Goal: Transaction & Acquisition: Purchase product/service

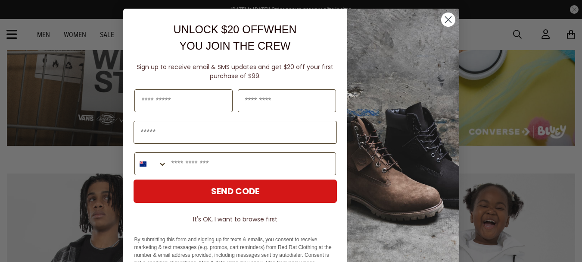
drag, startPoint x: 444, startPoint y: 18, endPoint x: 175, endPoint y: 151, distance: 300.6
click at [444, 19] on icon "Close dialog" at bounding box center [448, 19] width 15 height 15
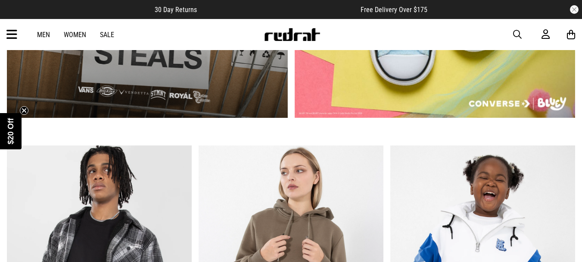
scroll to position [517, 0]
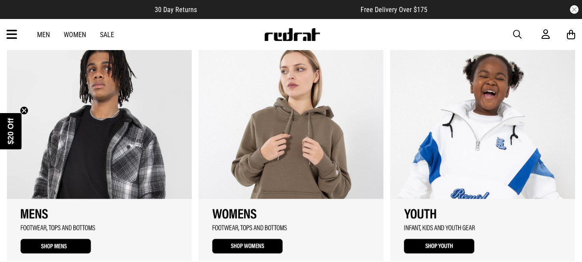
click at [92, 163] on link "1 / 3" at bounding box center [99, 152] width 185 height 217
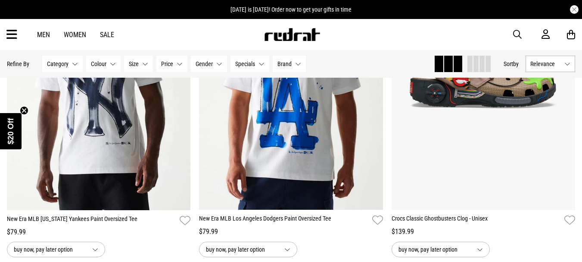
scroll to position [1139, 0]
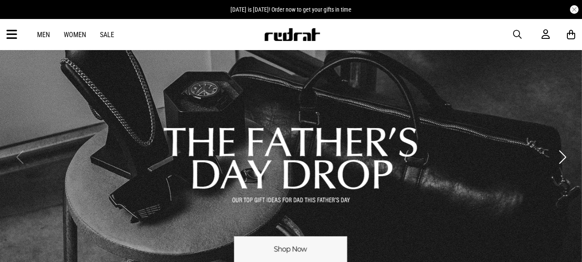
scroll to position [259, 0]
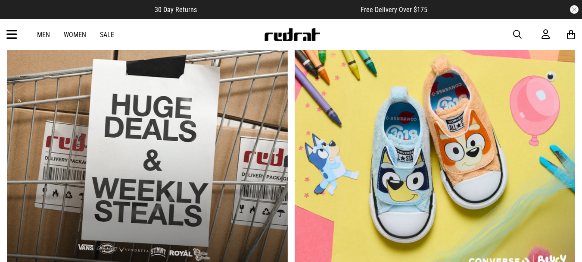
click at [43, 32] on link "Men" at bounding box center [43, 35] width 13 height 8
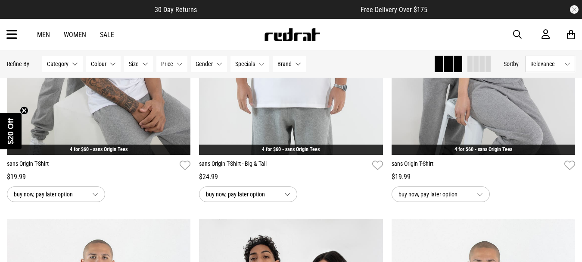
scroll to position [1885, 0]
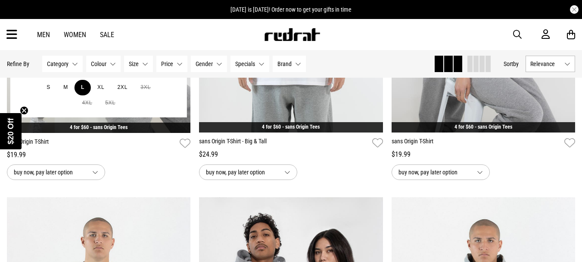
click at [82, 89] on button "L" at bounding box center [83, 88] width 16 height 16
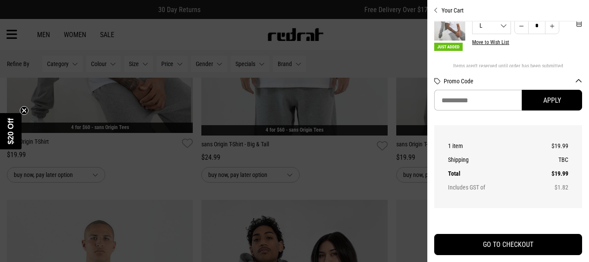
scroll to position [15, 0]
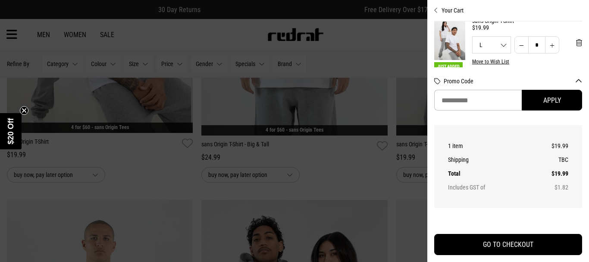
click at [545, 44] on button "Increase quantity" at bounding box center [552, 44] width 14 height 17
type input "*"
click at [352, 184] on div at bounding box center [294, 131] width 589 height 262
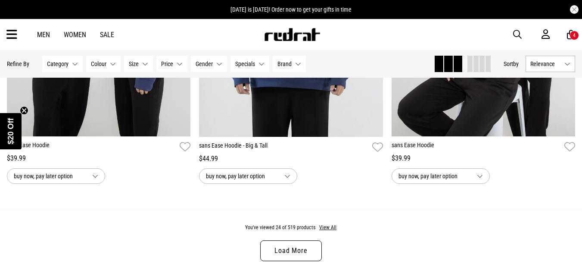
scroll to position [2531, 0]
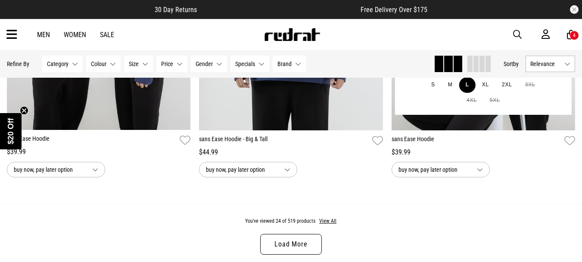
click at [468, 85] on button "L" at bounding box center [468, 85] width 16 height 16
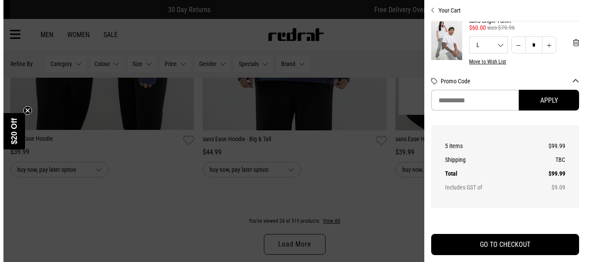
scroll to position [2552, 0]
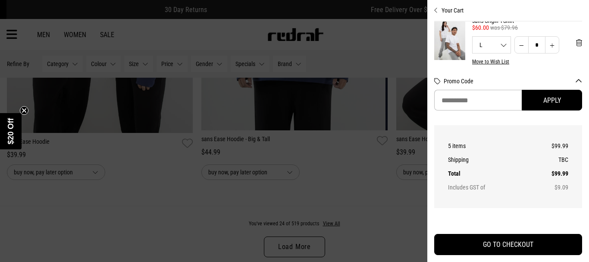
click at [393, 199] on div at bounding box center [294, 131] width 589 height 262
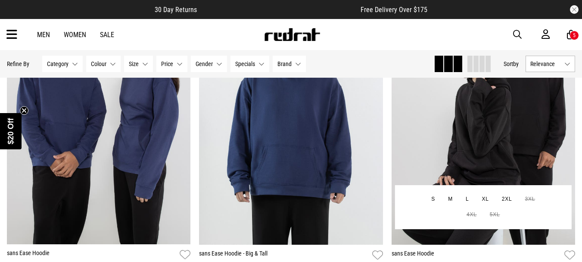
scroll to position [2359, 0]
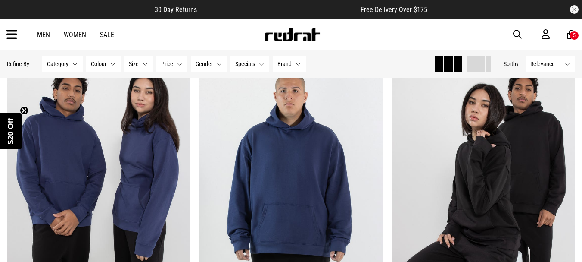
click at [570, 32] on div "5" at bounding box center [574, 35] width 9 height 9
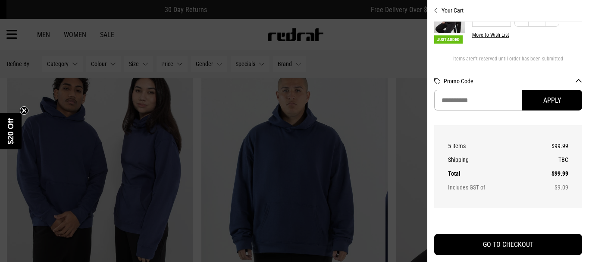
scroll to position [93, 0]
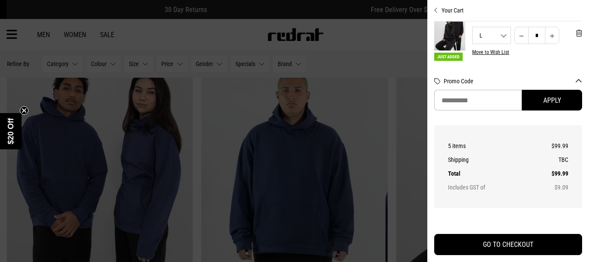
click at [490, 53] on button "Move to Wish List" at bounding box center [490, 52] width 37 height 6
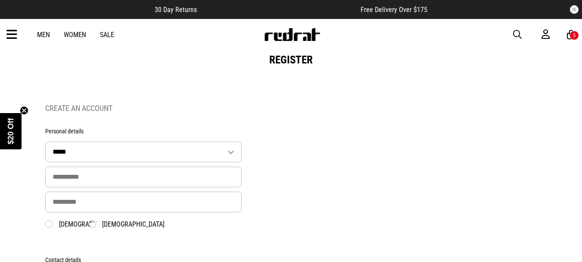
click at [570, 32] on div "5" at bounding box center [574, 35] width 9 height 9
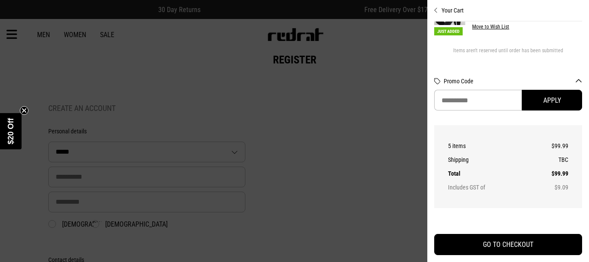
scroll to position [84, 0]
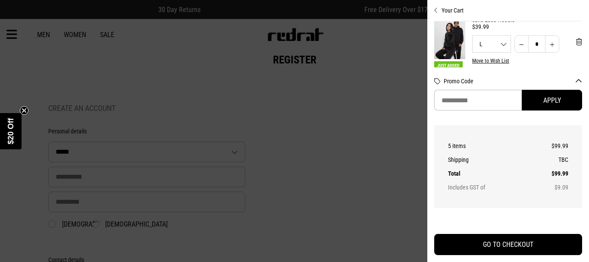
click at [514, 43] on button "Decrease quantity" at bounding box center [521, 43] width 14 height 17
click at [576, 41] on span "'Remove from cart" at bounding box center [579, 42] width 6 height 8
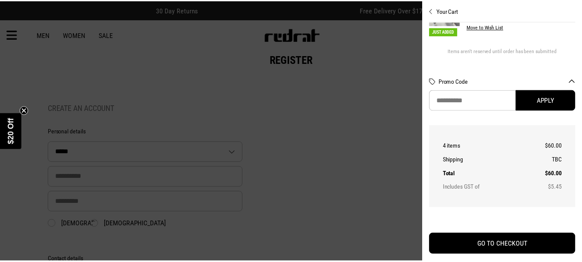
scroll to position [58, 0]
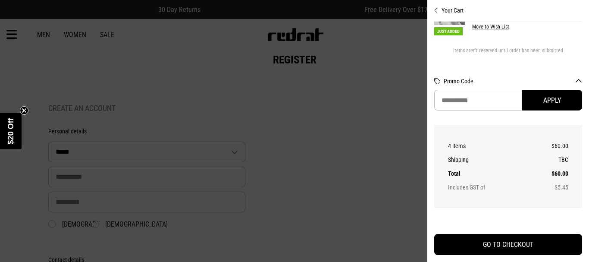
click at [299, 94] on div at bounding box center [294, 131] width 589 height 262
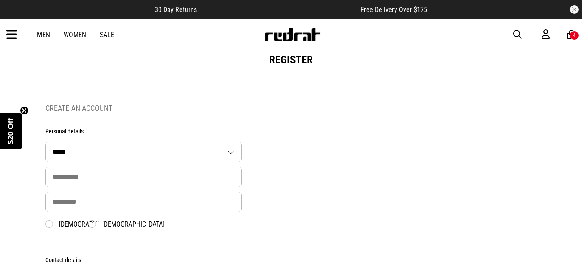
click at [42, 31] on link "Men" at bounding box center [43, 35] width 13 height 8
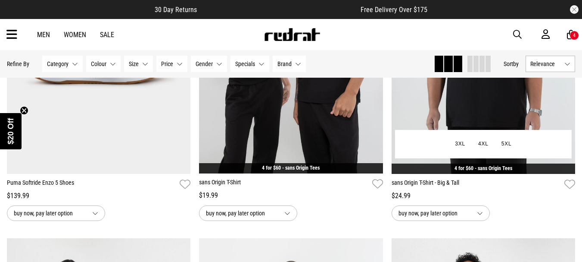
scroll to position [1524, 0]
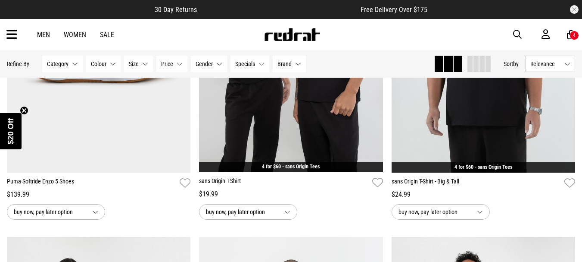
click at [71, 33] on link "Women" at bounding box center [75, 35] width 22 height 8
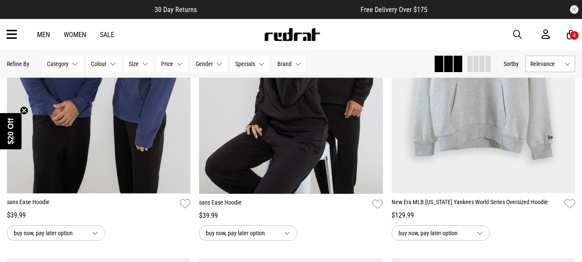
scroll to position [1504, 0]
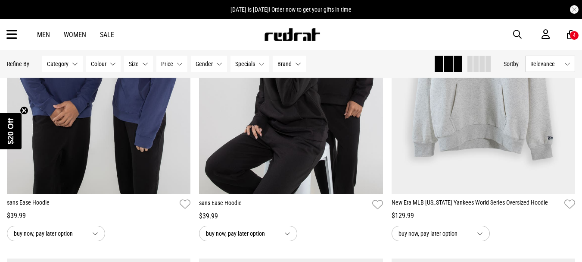
click at [72, 60] on button "Category None selected" at bounding box center [62, 64] width 41 height 16
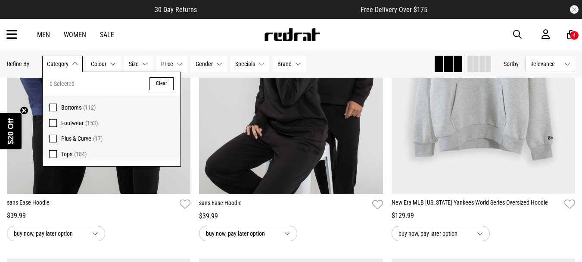
click at [51, 153] on span at bounding box center [53, 154] width 8 height 8
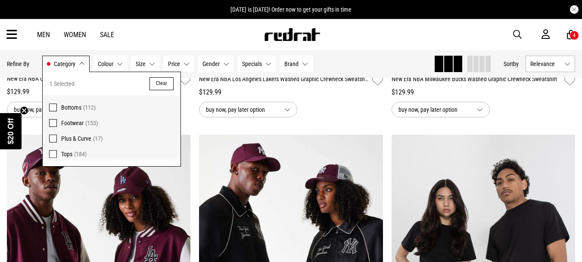
scroll to position [307, 0]
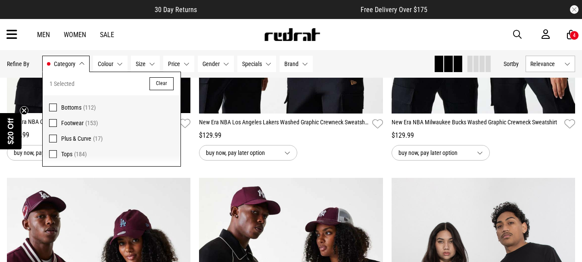
click at [428, 32] on div "Men Women Sale Sign in New Back Footwear Back Mens Back Womens Back Youth & Kid…" at bounding box center [291, 34] width 582 height 31
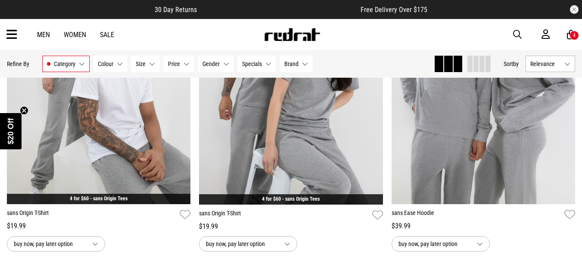
scroll to position [867, 0]
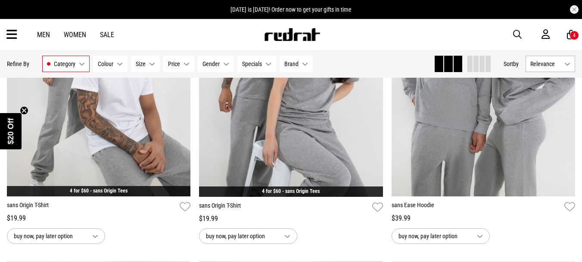
click at [573, 31] on div "4" at bounding box center [574, 35] width 9 height 9
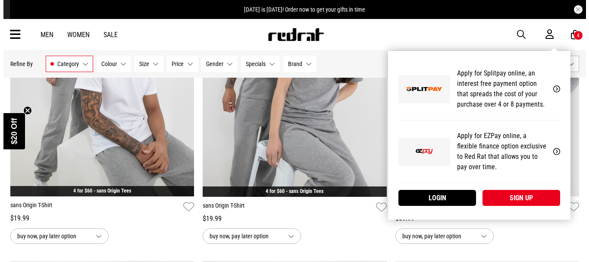
scroll to position [873, 0]
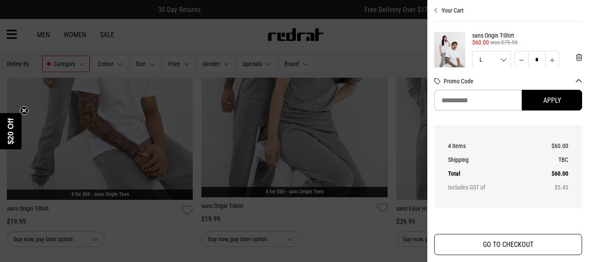
click at [513, 243] on button "GO TO CHECKOUT" at bounding box center [508, 244] width 148 height 21
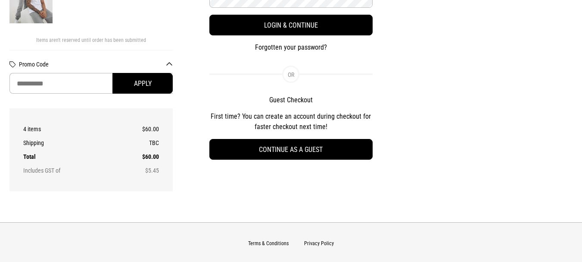
scroll to position [172, 0]
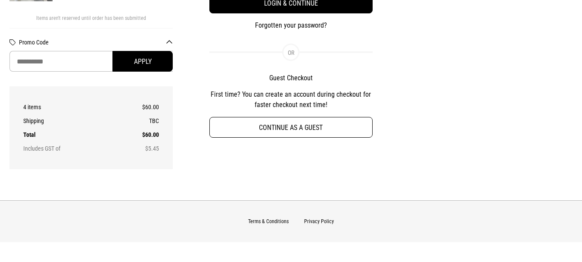
click at [298, 127] on button "Continue as a guest" at bounding box center [292, 127] width 164 height 21
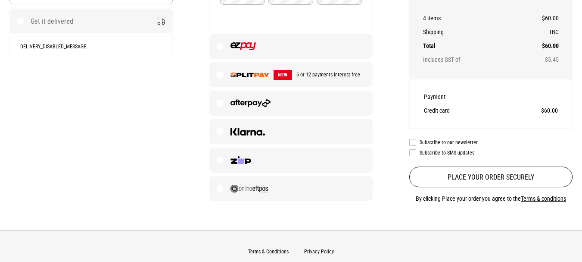
scroll to position [302, 0]
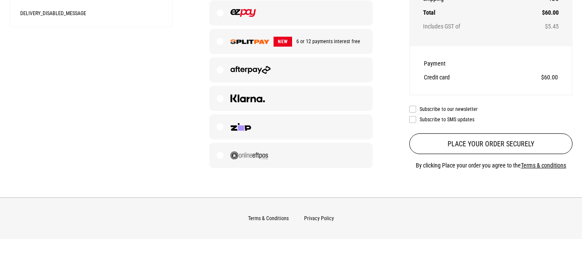
click at [222, 72] on label at bounding box center [291, 70] width 163 height 24
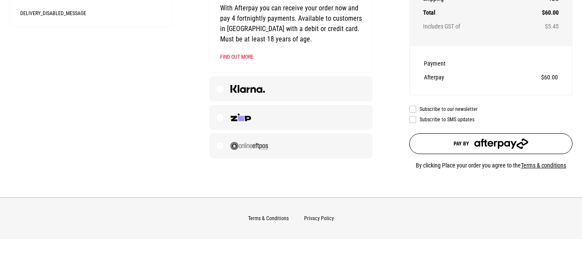
select select "Country"
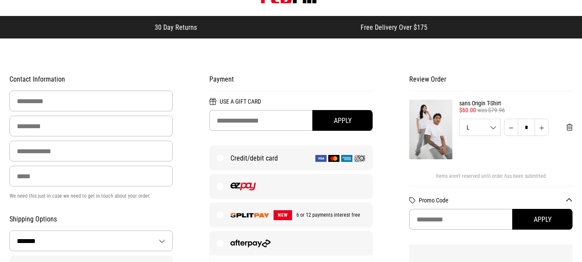
scroll to position [0, 0]
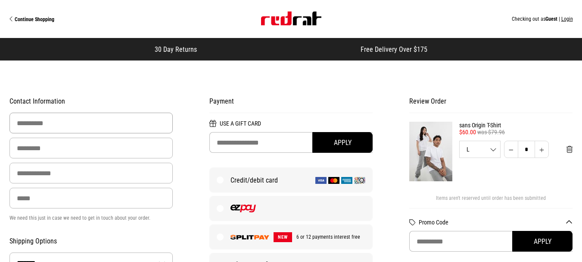
click at [88, 121] on input "First Name" at bounding box center [91, 123] width 164 height 21
type input "********"
type input "******"
type input "**********"
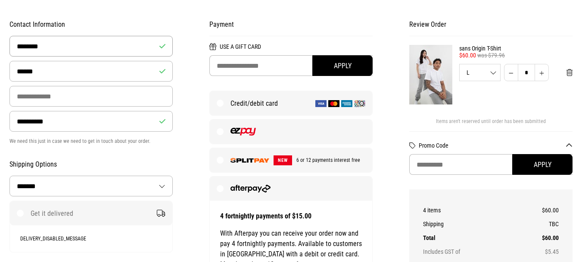
scroll to position [129, 0]
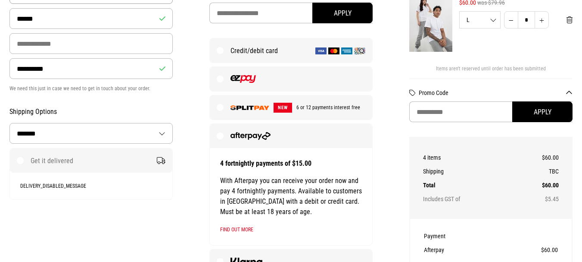
select select "Country"
click at [93, 70] on input "**********" at bounding box center [91, 68] width 164 height 21
type input "**********"
select select "Country"
click at [72, 41] on input "Email Address" at bounding box center [91, 43] width 164 height 21
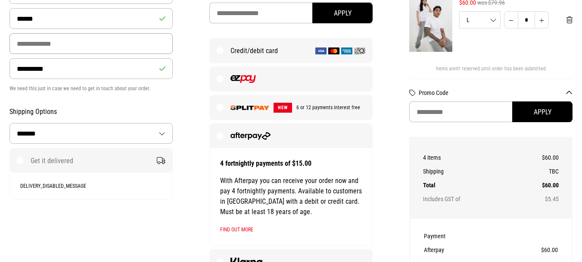
type input "**********"
click at [163, 132] on select "**********" at bounding box center [91, 133] width 163 height 20
click at [148, 192] on div "DELIVERY_DISABLED_MESSAGE" at bounding box center [91, 185] width 163 height 27
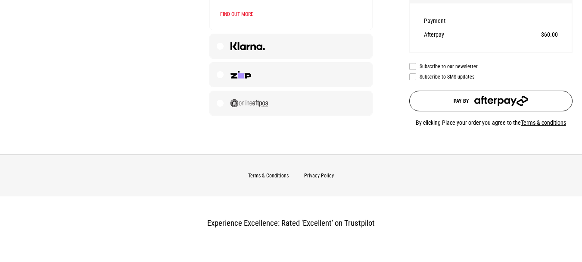
scroll to position [345, 0]
click at [490, 100] on img "submit" at bounding box center [501, 100] width 53 height 10
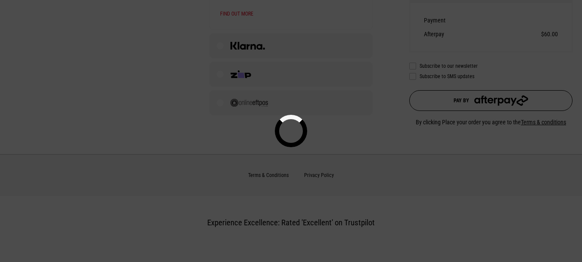
select select "Country"
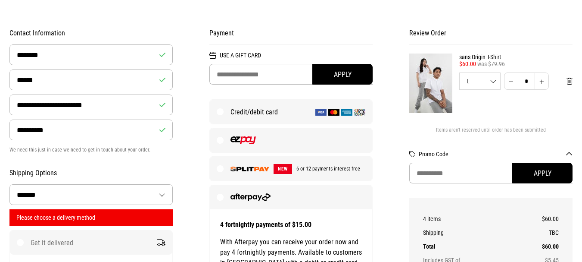
scroll to position [63, 0]
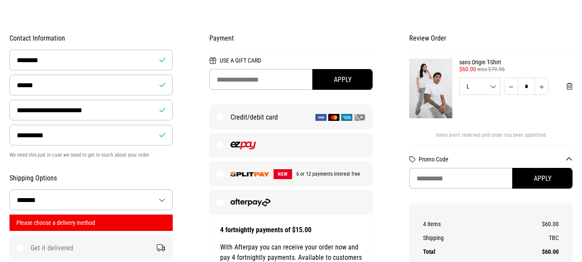
click at [160, 198] on select "**********" at bounding box center [91, 200] width 163 height 20
click at [76, 191] on select "**********" at bounding box center [91, 200] width 163 height 20
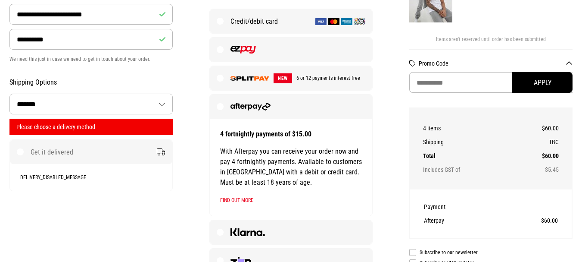
scroll to position [192, 0]
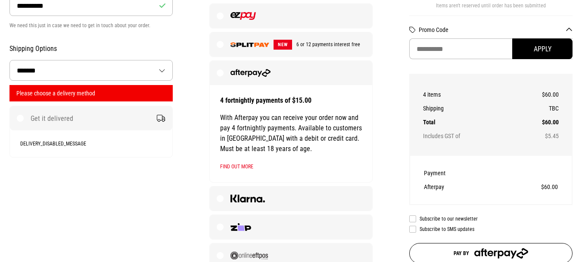
click at [19, 115] on label "Get it delivered" at bounding box center [91, 118] width 163 height 24
click at [21, 120] on label "Get it delivered" at bounding box center [91, 118] width 163 height 24
click at [99, 116] on label "Get it delivered" at bounding box center [91, 118] width 163 height 24
click at [160, 68] on select "**********" at bounding box center [91, 70] width 163 height 20
click at [150, 157] on div "**********" at bounding box center [291, 91] width 600 height 429
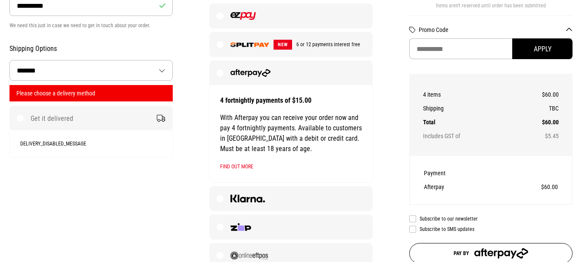
click at [161, 116] on label "Get it delivered" at bounding box center [91, 118] width 163 height 24
click at [161, 68] on select "**********" at bounding box center [91, 70] width 163 height 20
click at [36, 68] on select "**********" at bounding box center [91, 70] width 163 height 20
click at [161, 67] on select "**********" at bounding box center [91, 70] width 163 height 20
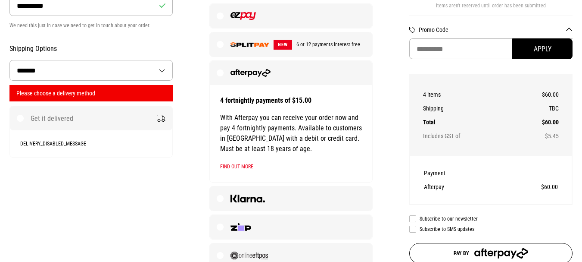
click at [21, 117] on label "Get it delivered" at bounding box center [91, 118] width 163 height 24
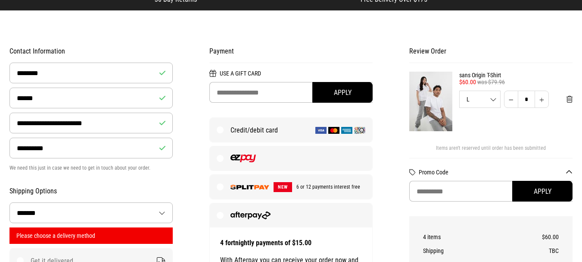
scroll to position [41, 0]
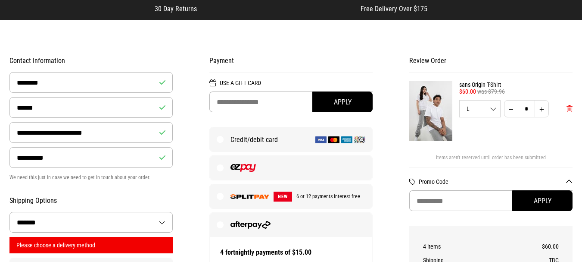
click at [569, 108] on span "Remove from cart" at bounding box center [570, 109] width 6 height 8
